Goal: Information Seeking & Learning: Learn about a topic

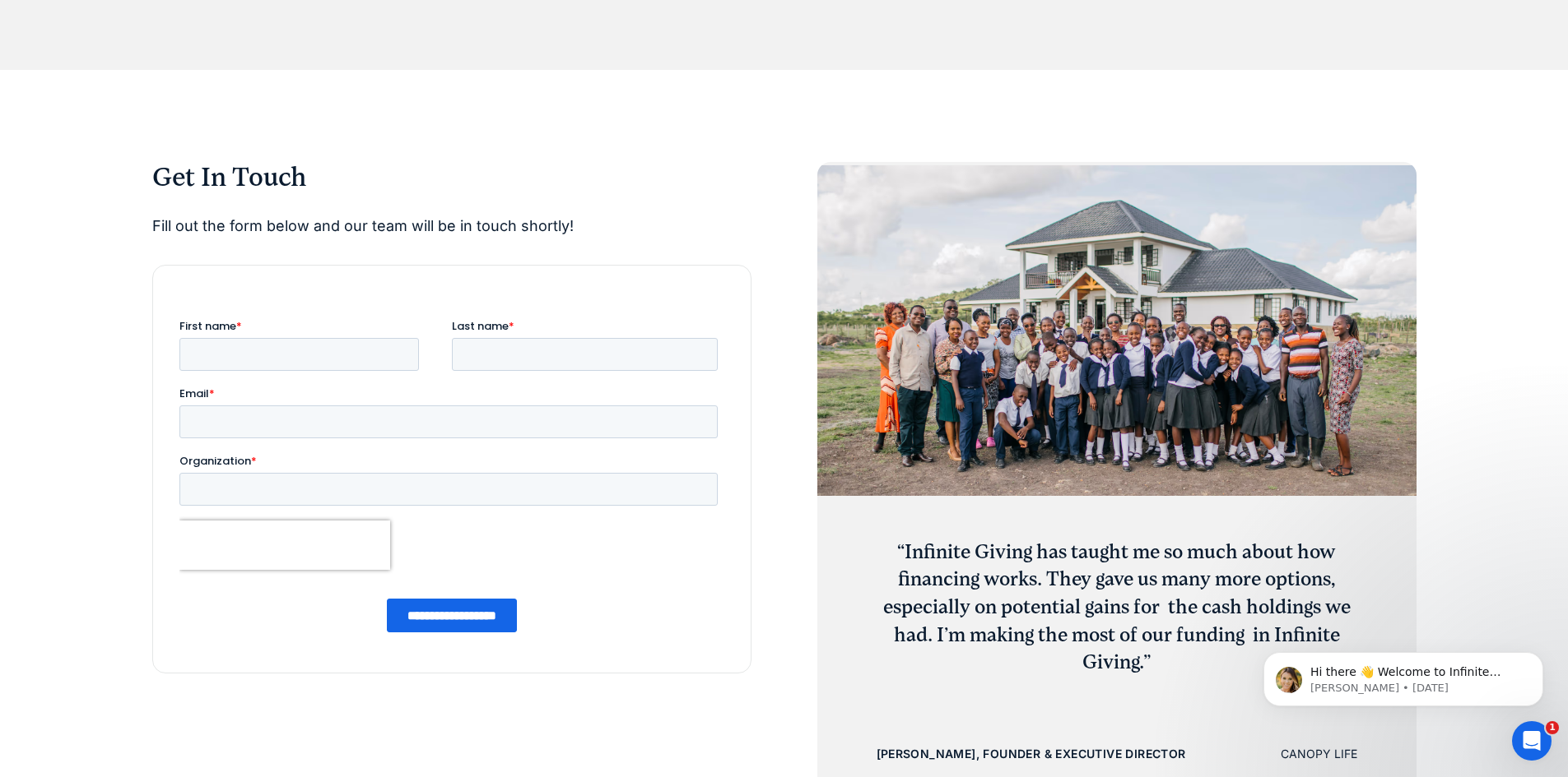
scroll to position [6334, 0]
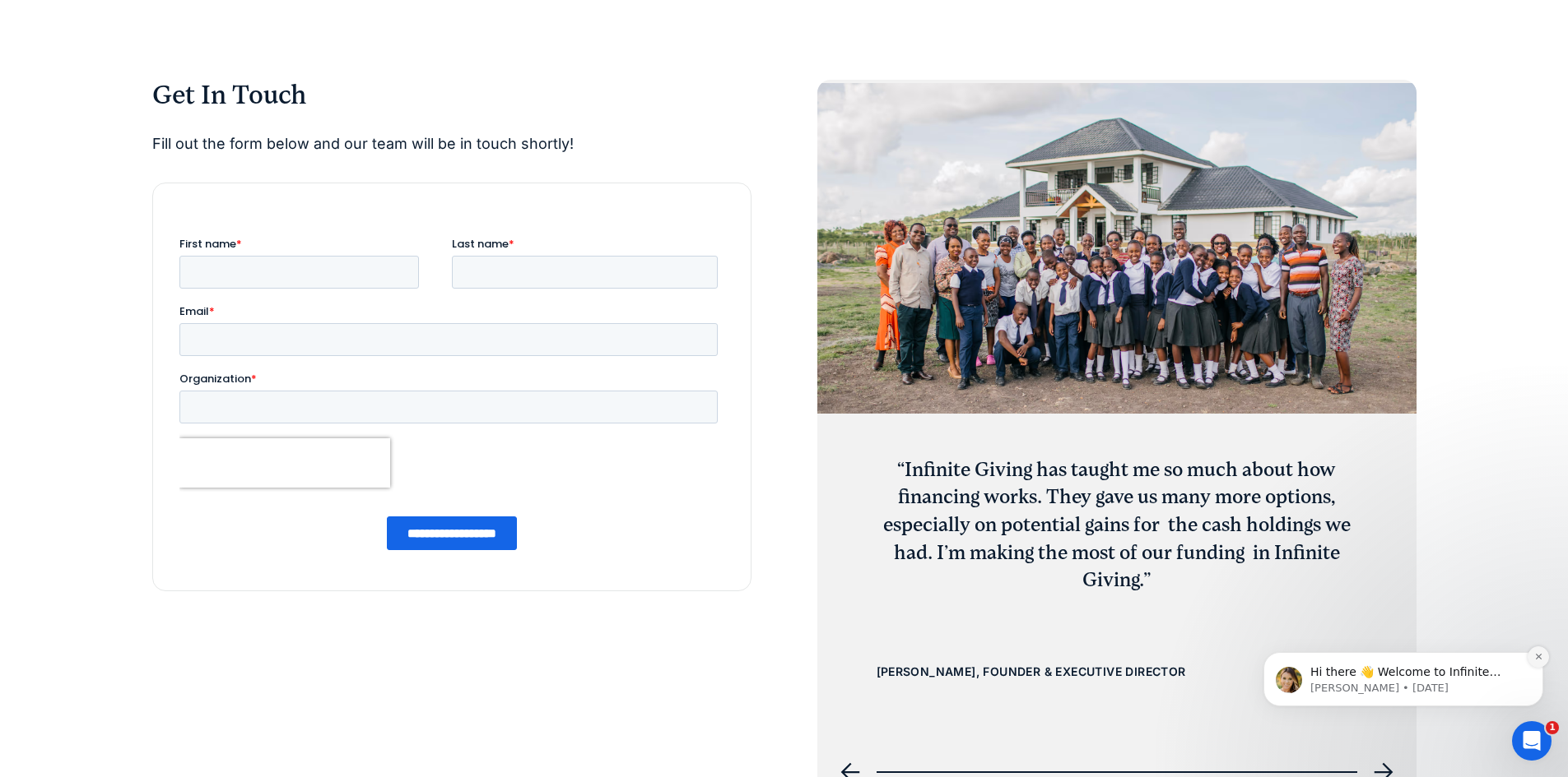
click at [1535, 659] on icon "Dismiss notification" at bounding box center [1537, 656] width 6 height 6
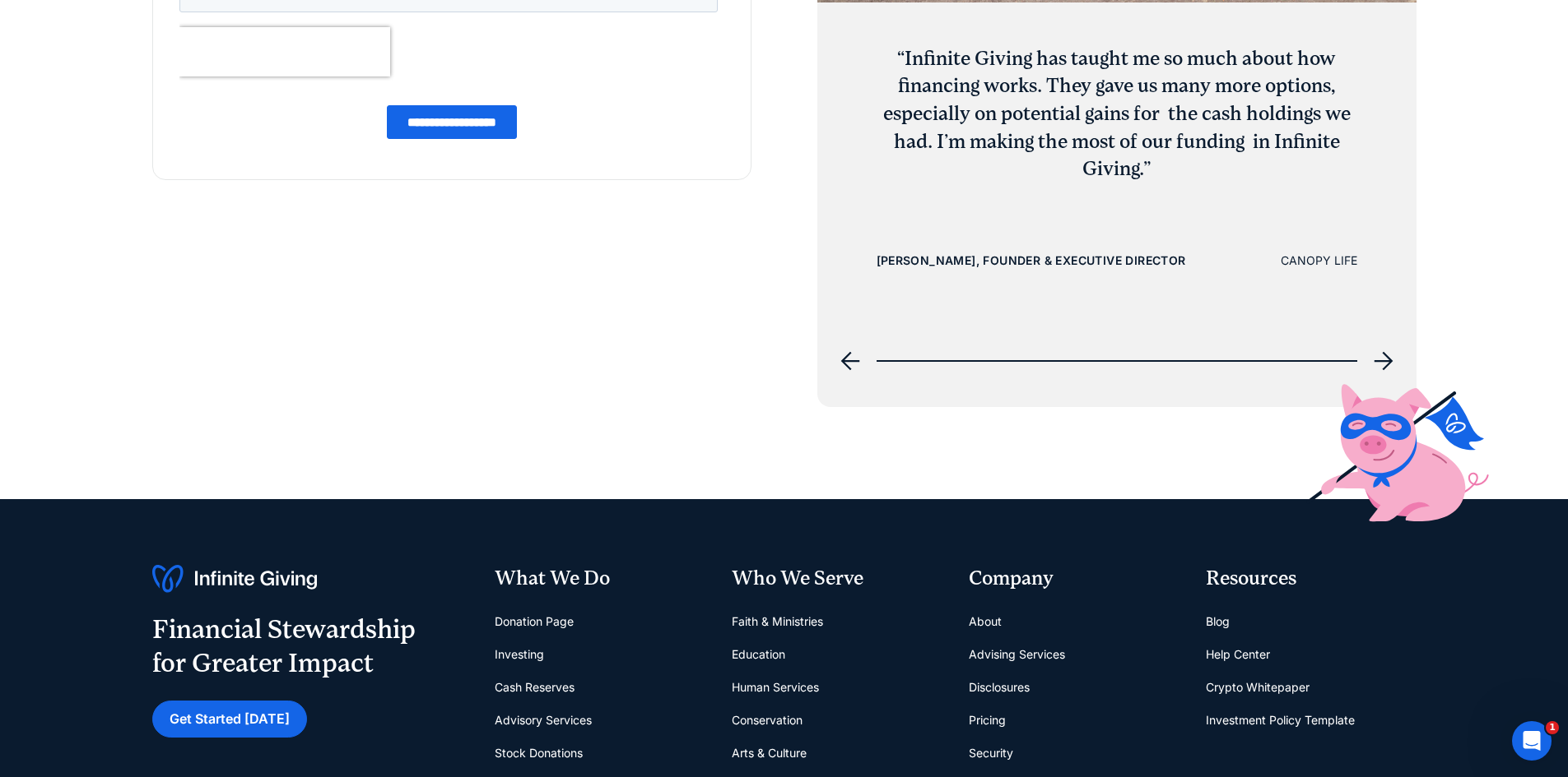
scroll to position [7074, 0]
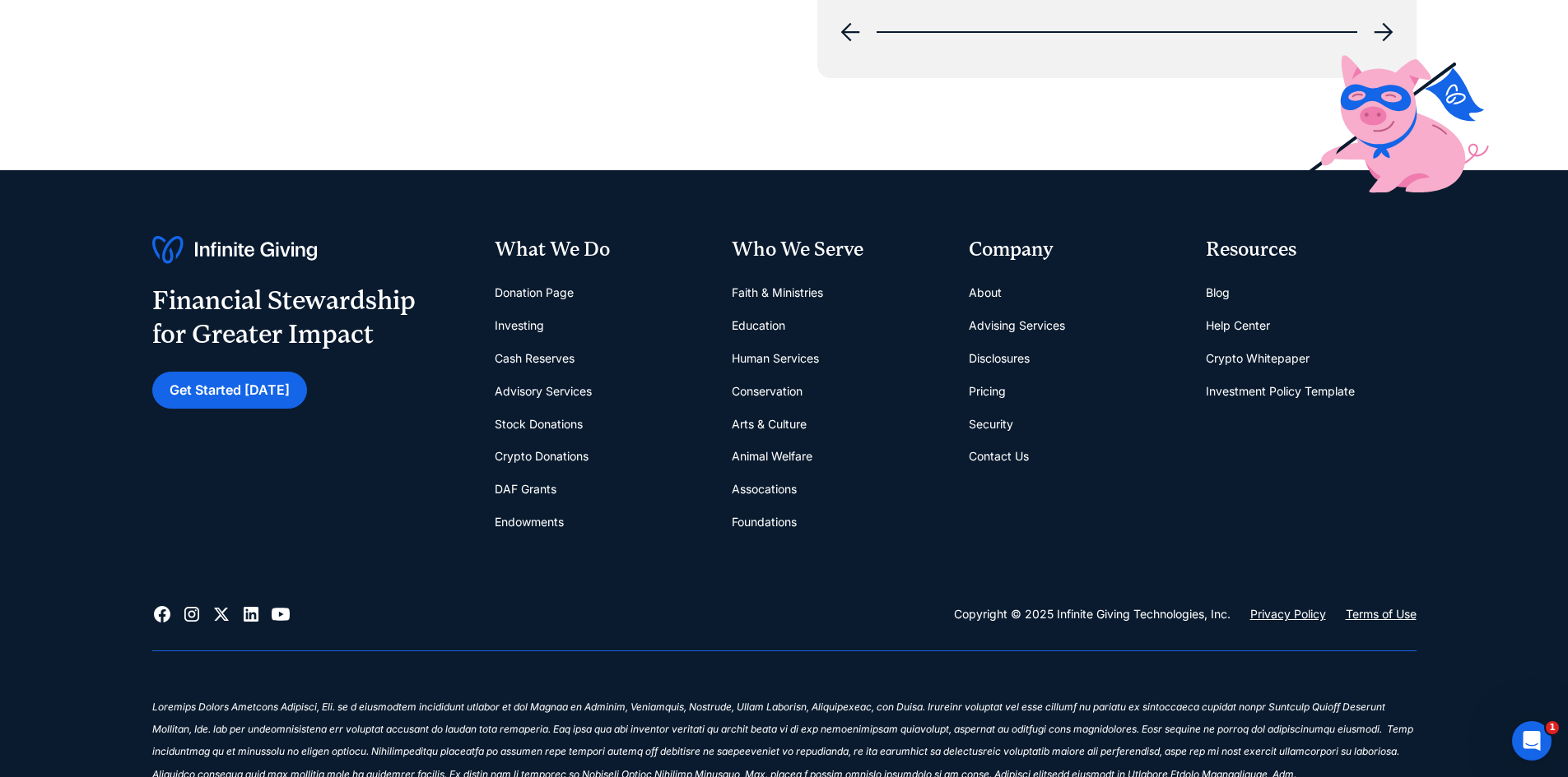
click at [809, 309] on link "Faith & Ministries" at bounding box center [776, 293] width 91 height 33
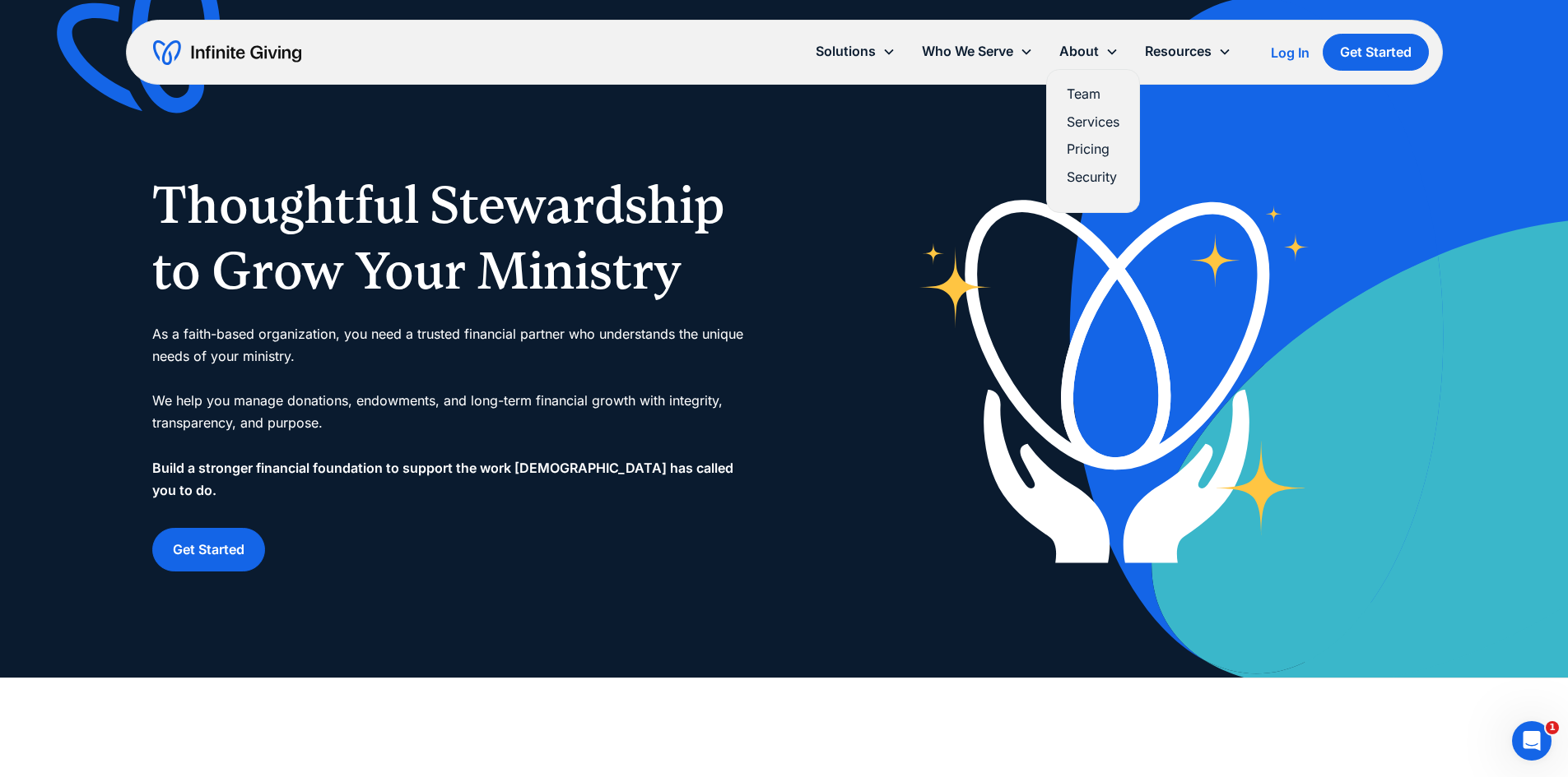
click at [1093, 147] on link "Pricing" at bounding box center [1092, 148] width 53 height 22
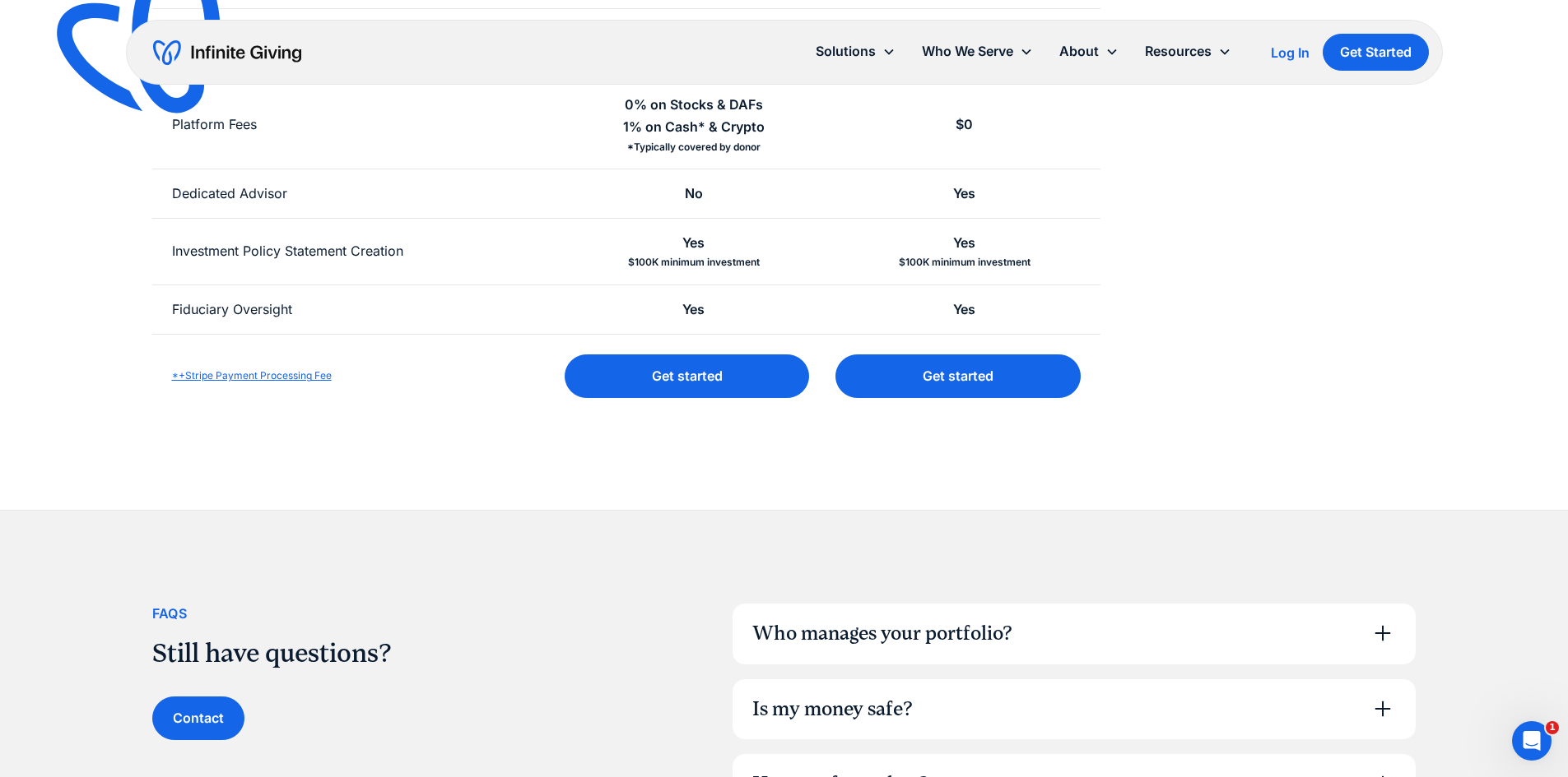
scroll to position [905, 0]
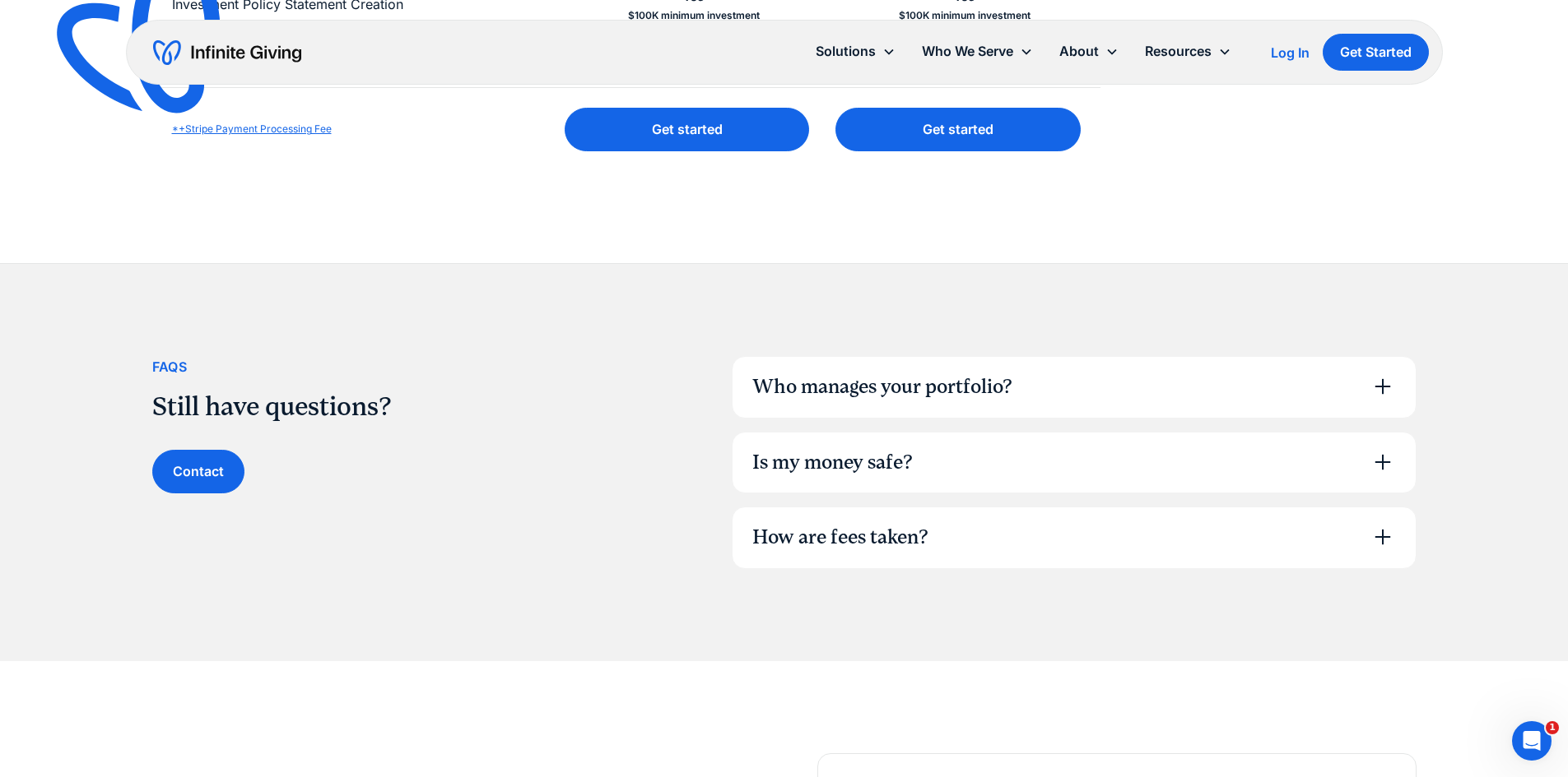
click at [1107, 402] on div "Who manages your portfolio?" at bounding box center [1074, 388] width 683 height 61
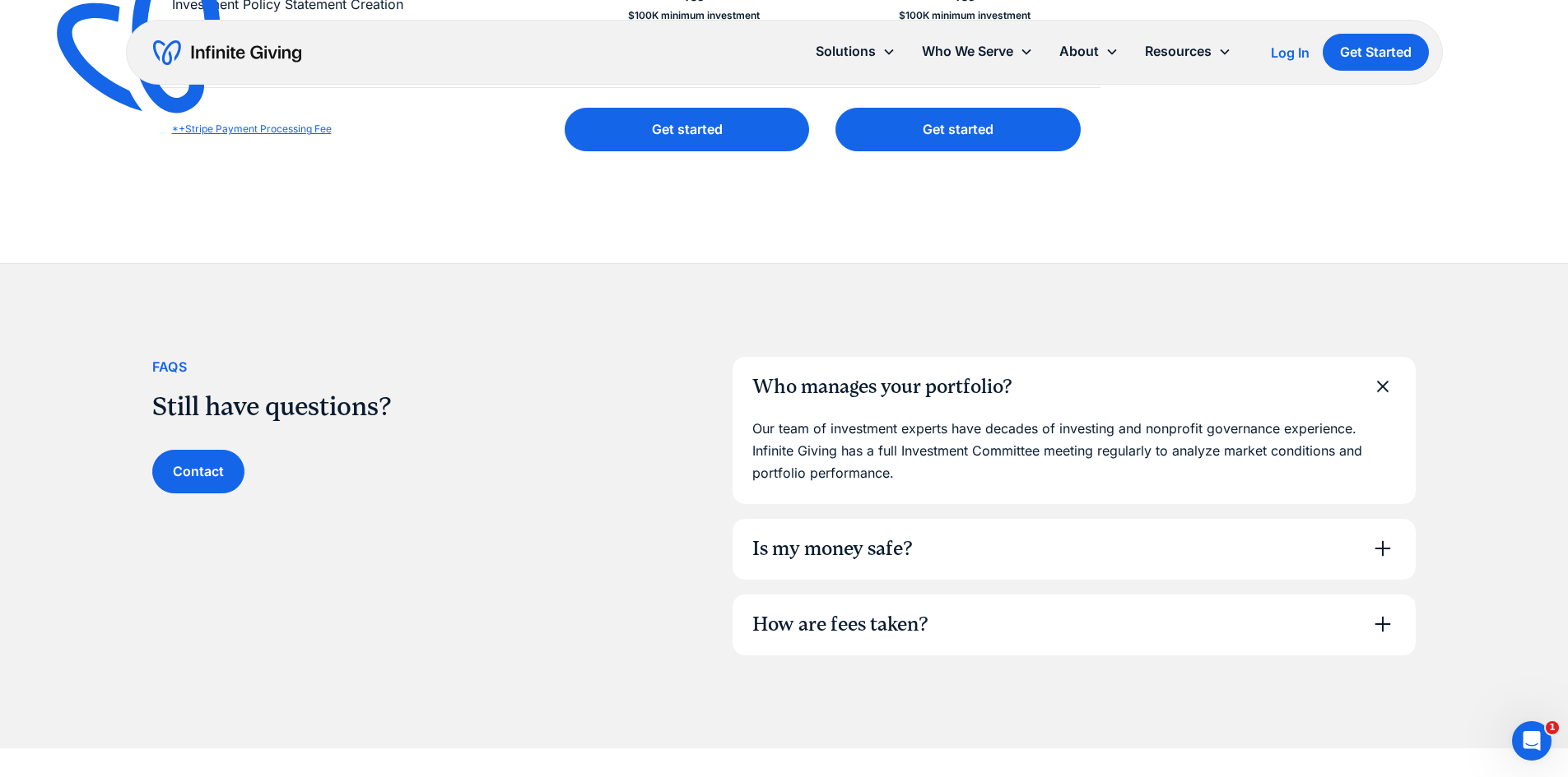
click at [1052, 562] on div "Is my money safe?" at bounding box center [1074, 549] width 683 height 61
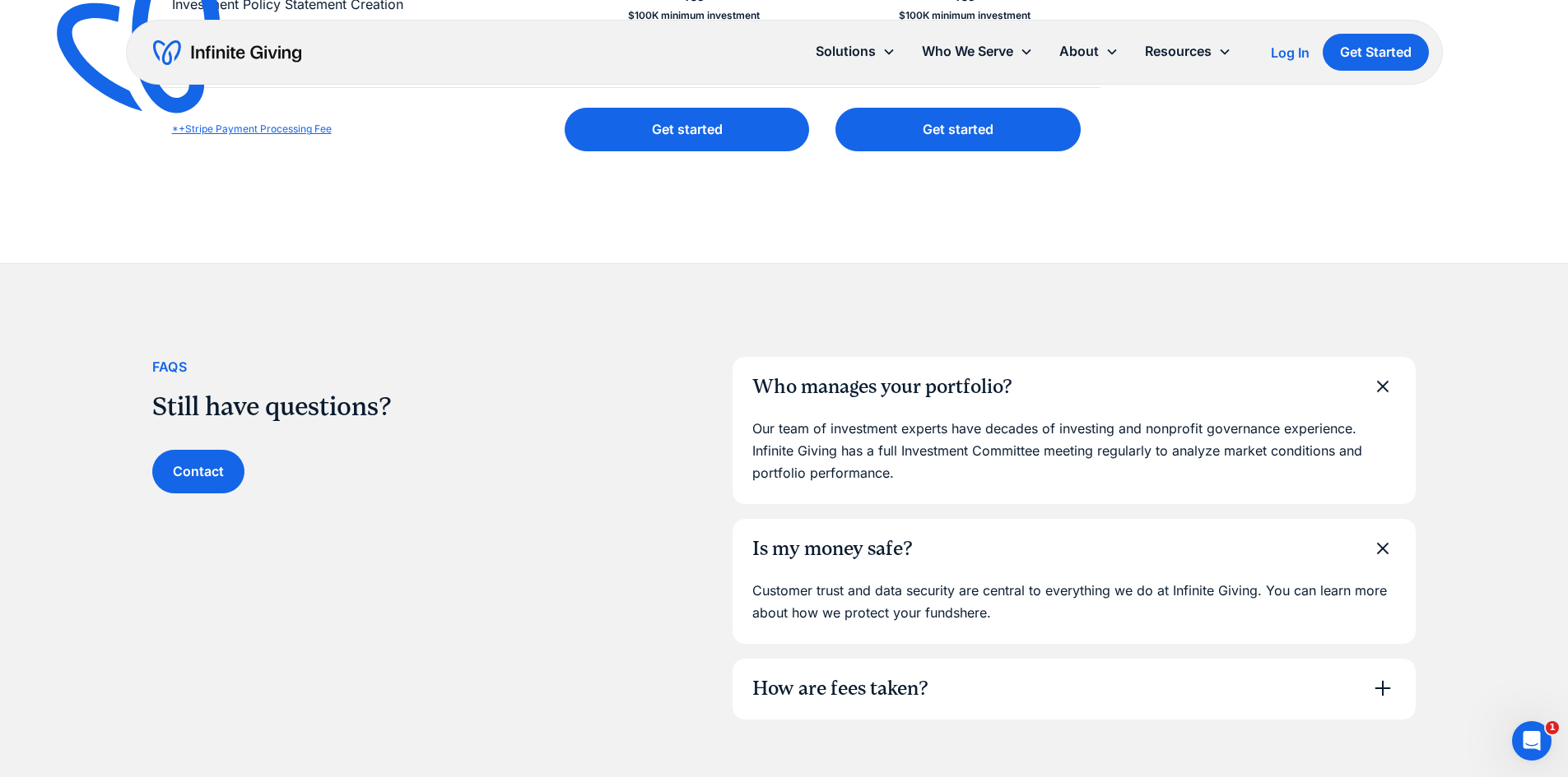
click at [1042, 688] on div "How are fees taken?" at bounding box center [1074, 690] width 683 height 61
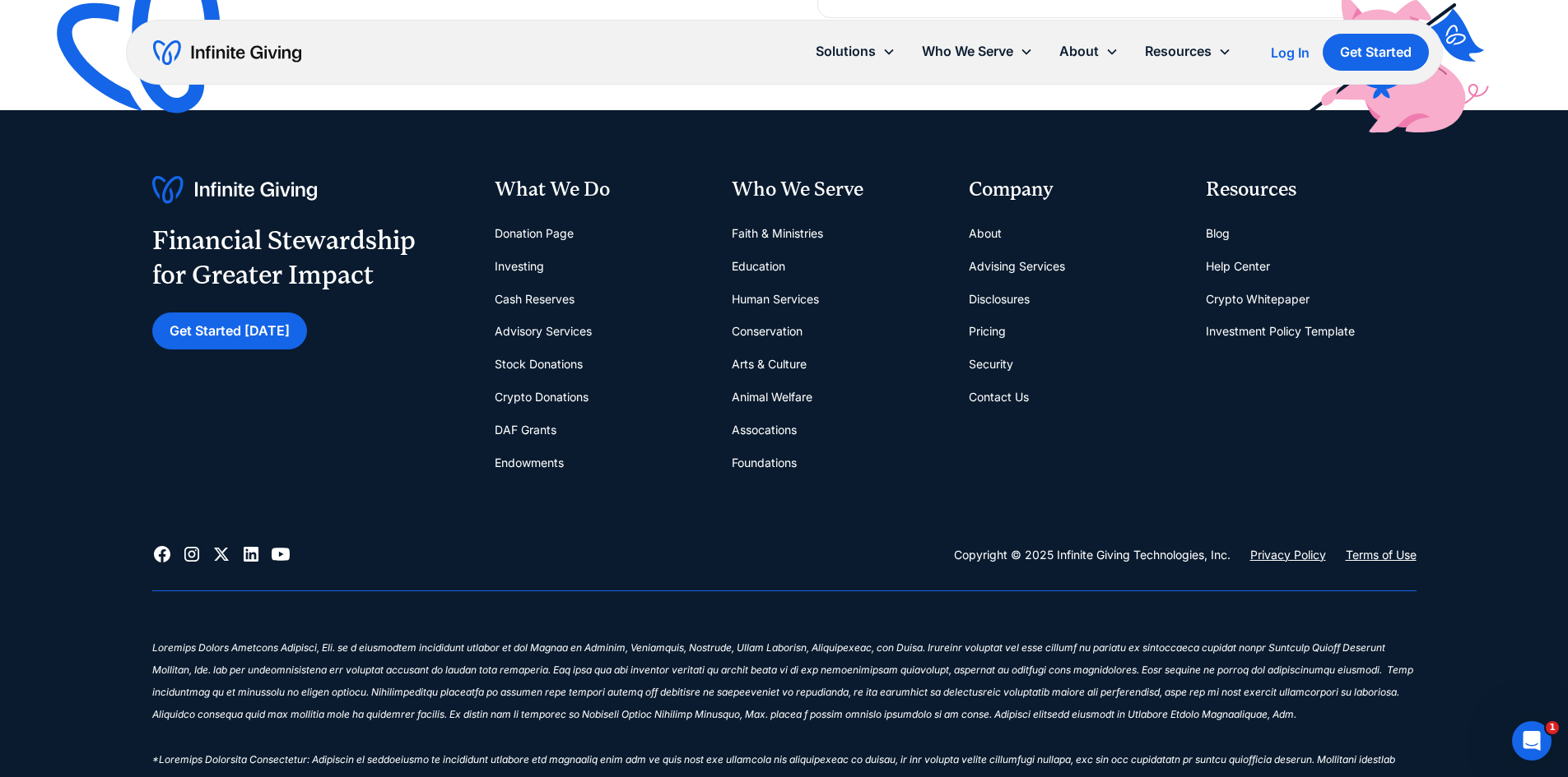
scroll to position [2417, 0]
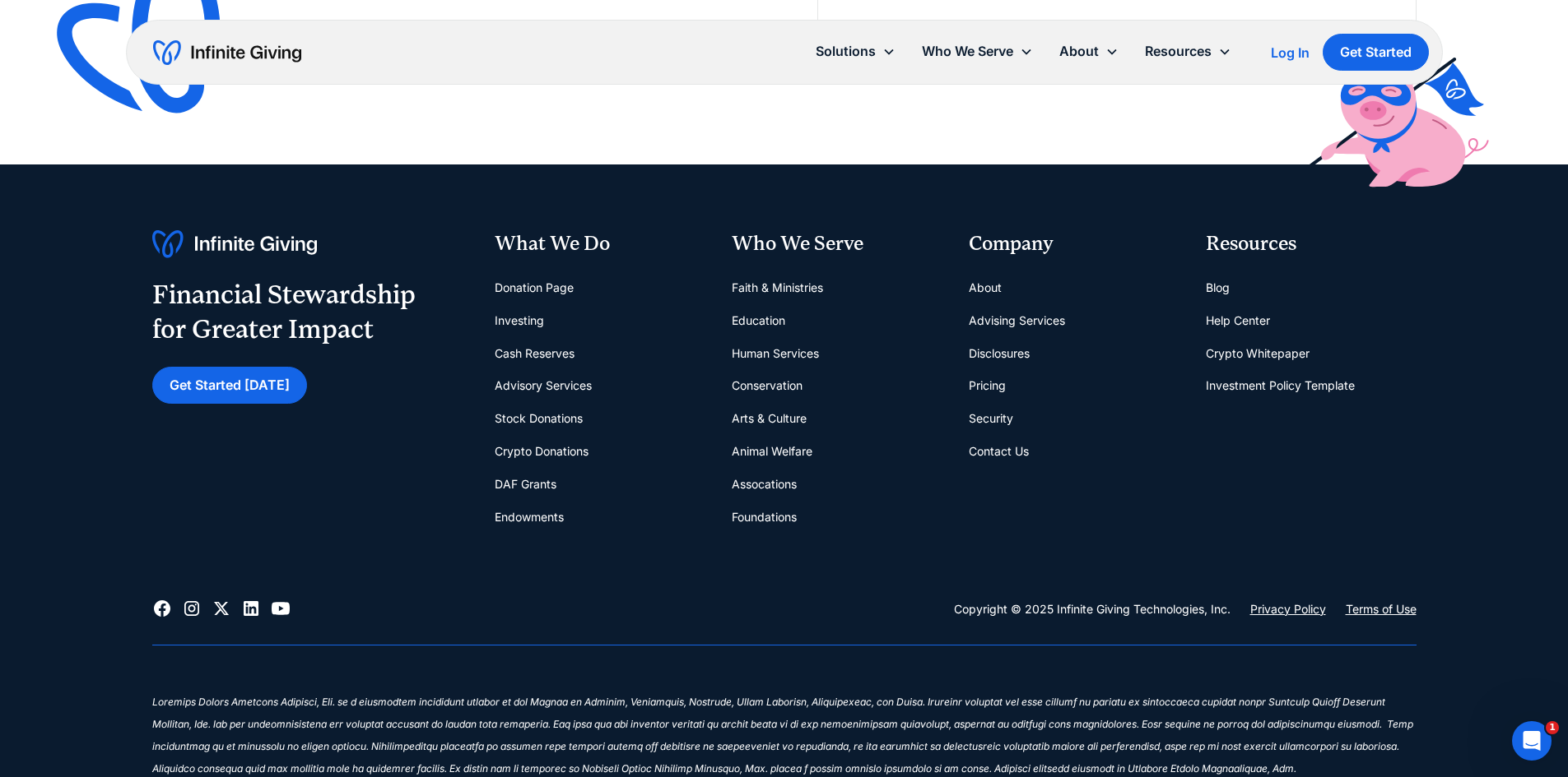
click at [571, 453] on link "Crypto Donations" at bounding box center [542, 452] width 94 height 33
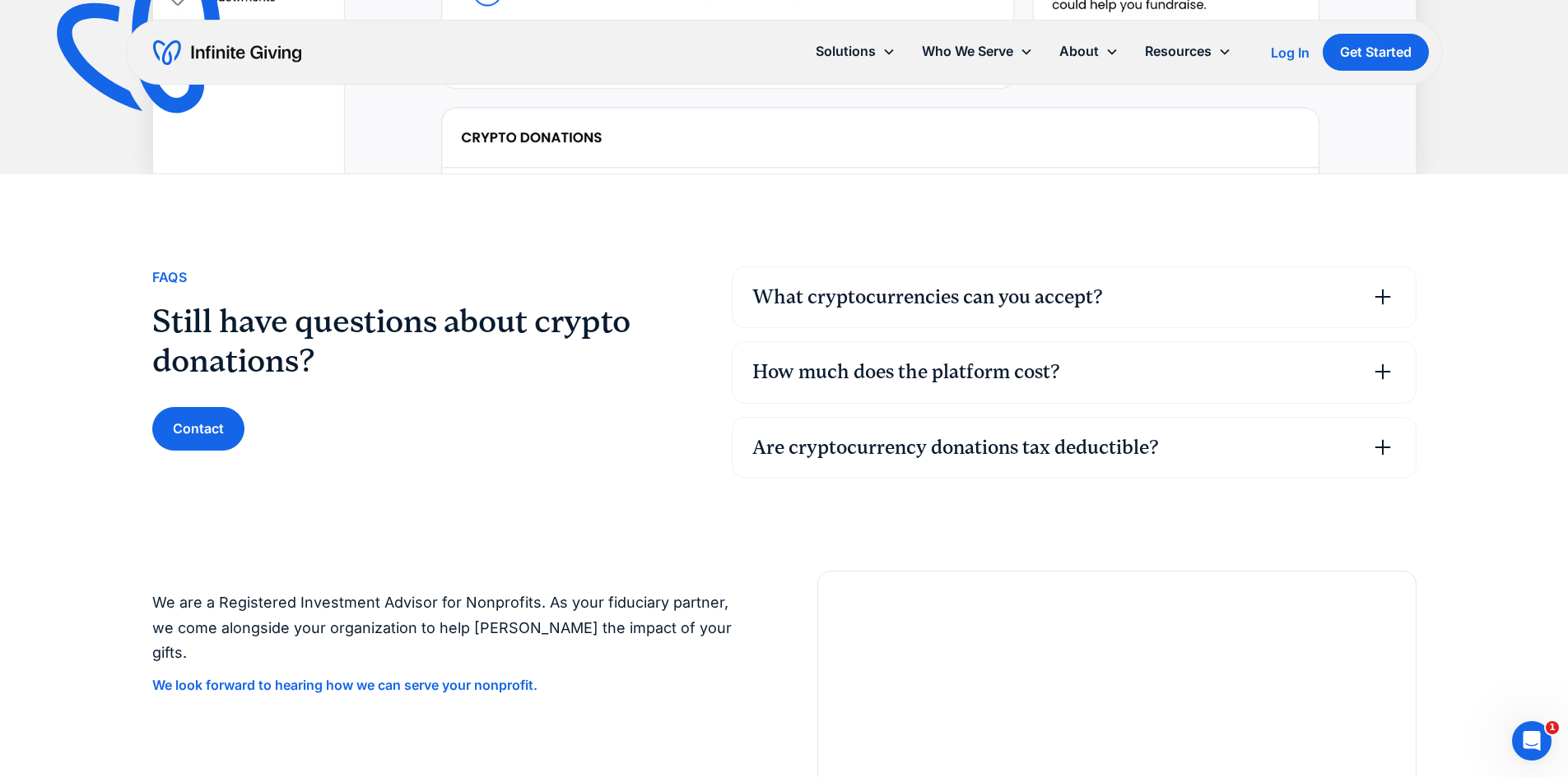
scroll to position [4277, 0]
